Goal: Task Accomplishment & Management: Complete application form

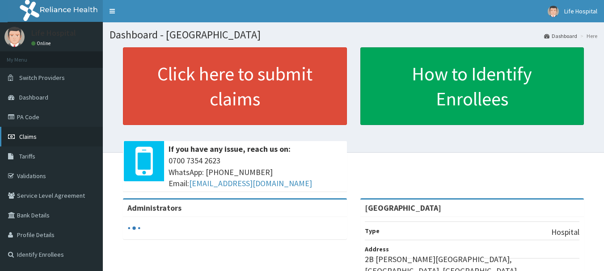
click at [40, 138] on link "Claims" at bounding box center [51, 137] width 103 height 20
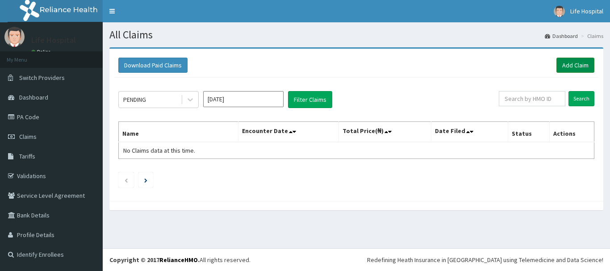
click at [571, 65] on link "Add Claim" at bounding box center [576, 65] width 38 height 15
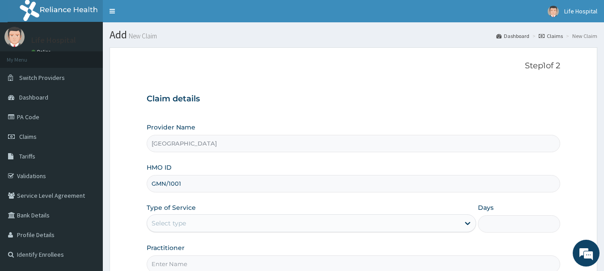
type input "GMN/10019/A"
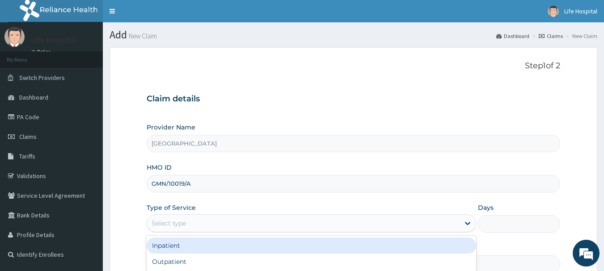
click at [218, 228] on div "Select type" at bounding box center [303, 223] width 312 height 14
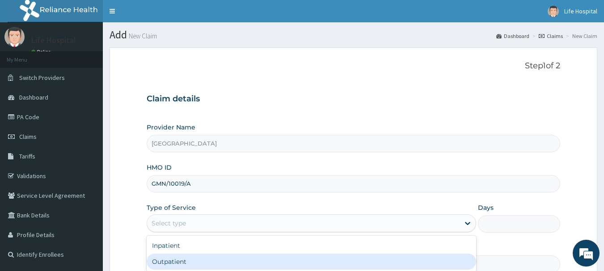
click at [193, 266] on div "Outpatient" at bounding box center [311, 262] width 329 height 16
type input "1"
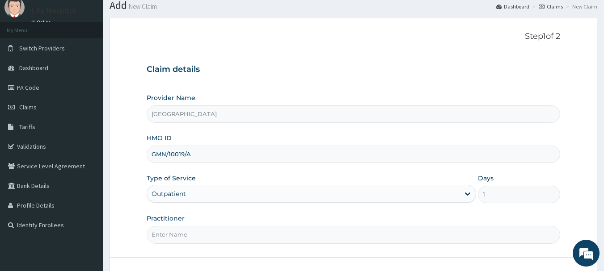
scroll to position [34, 0]
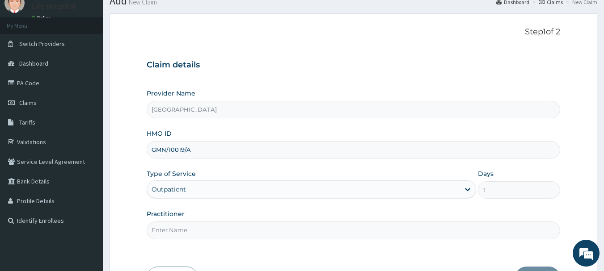
click at [244, 228] on input "Practitioner" at bounding box center [354, 230] width 414 height 17
click at [230, 234] on input "Practitioner" at bounding box center [354, 230] width 414 height 17
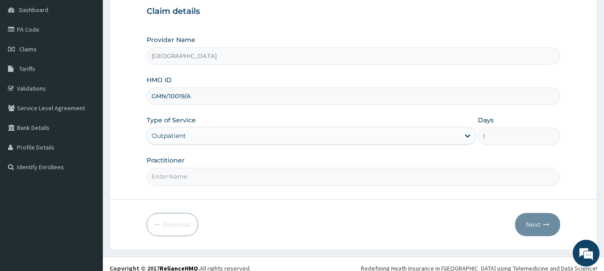
scroll to position [89, 0]
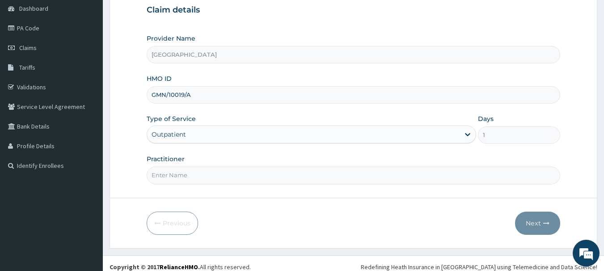
click at [294, 175] on input "Practitioner" at bounding box center [354, 175] width 414 height 17
type input "[PERSON_NAME]"
click at [531, 225] on button "Next" at bounding box center [537, 223] width 45 height 23
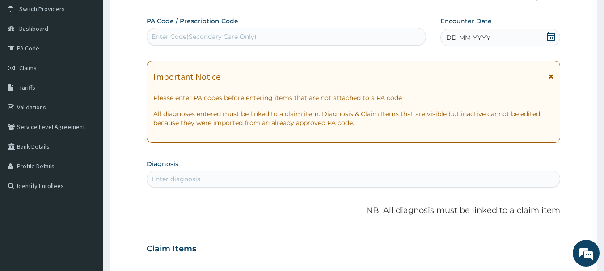
scroll to position [0, 0]
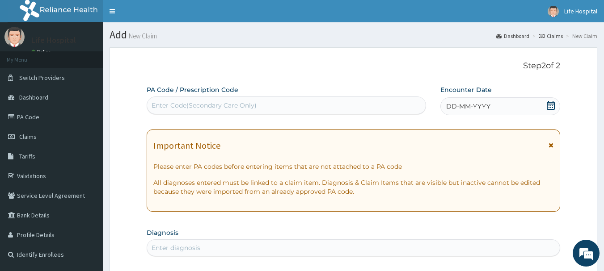
click at [486, 106] on span "DD-MM-YYYY" at bounding box center [468, 106] width 44 height 9
click at [53, 171] on link "Validations" at bounding box center [51, 176] width 103 height 20
